Goal: Transaction & Acquisition: Download file/media

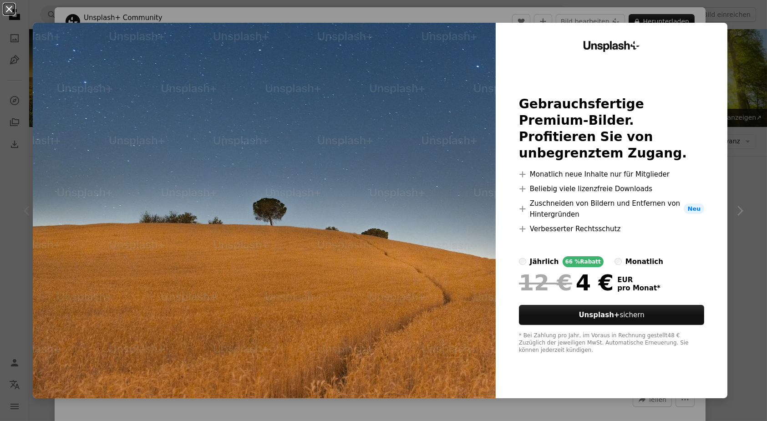
click at [10, 8] on button "An X shape" at bounding box center [9, 9] width 11 height 11
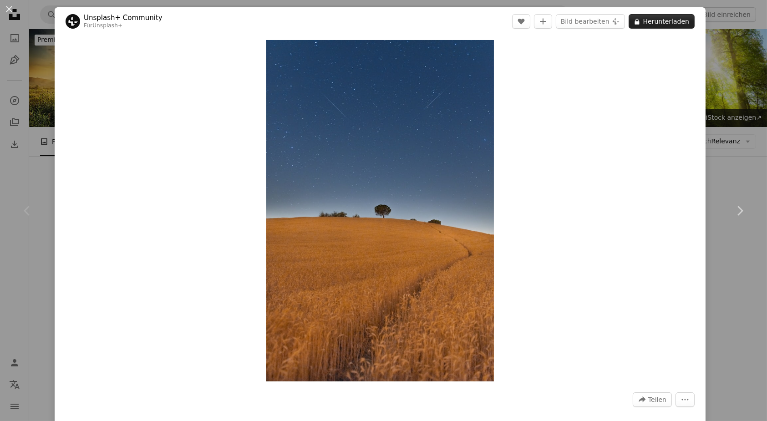
click at [654, 19] on button "A lock Herunterladen" at bounding box center [661, 21] width 66 height 15
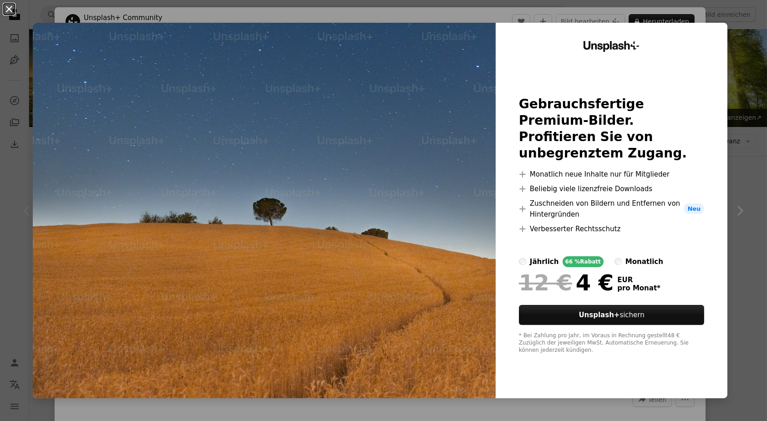
click at [9, 12] on button "An X shape" at bounding box center [9, 9] width 11 height 11
